Goal: Entertainment & Leisure: Consume media (video, audio)

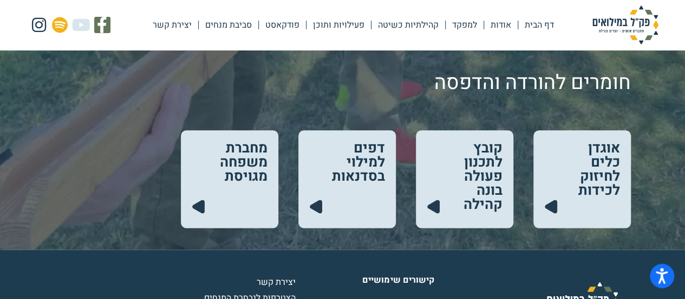
scroll to position [592, 0]
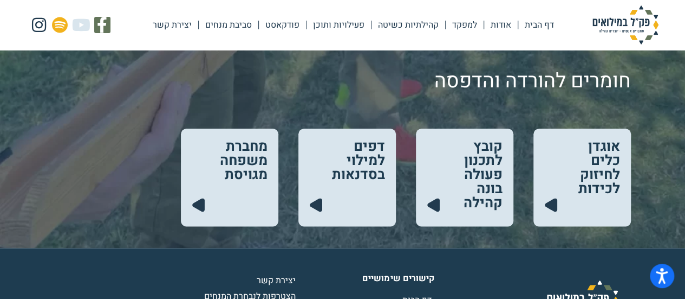
click at [412, 27] on link "קהילתיות כשיטה" at bounding box center [409, 24] width 74 height 25
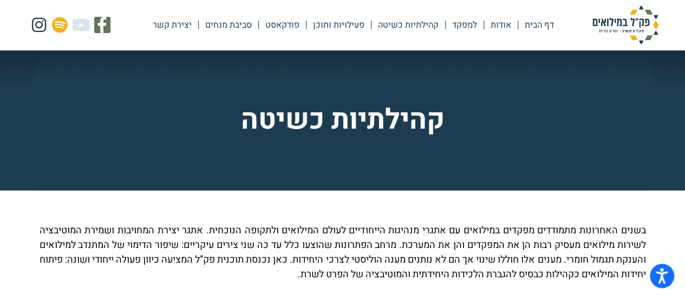
click at [278, 29] on link "פודקאסט" at bounding box center [282, 24] width 47 height 25
